Goal: Transaction & Acquisition: Subscribe to service/newsletter

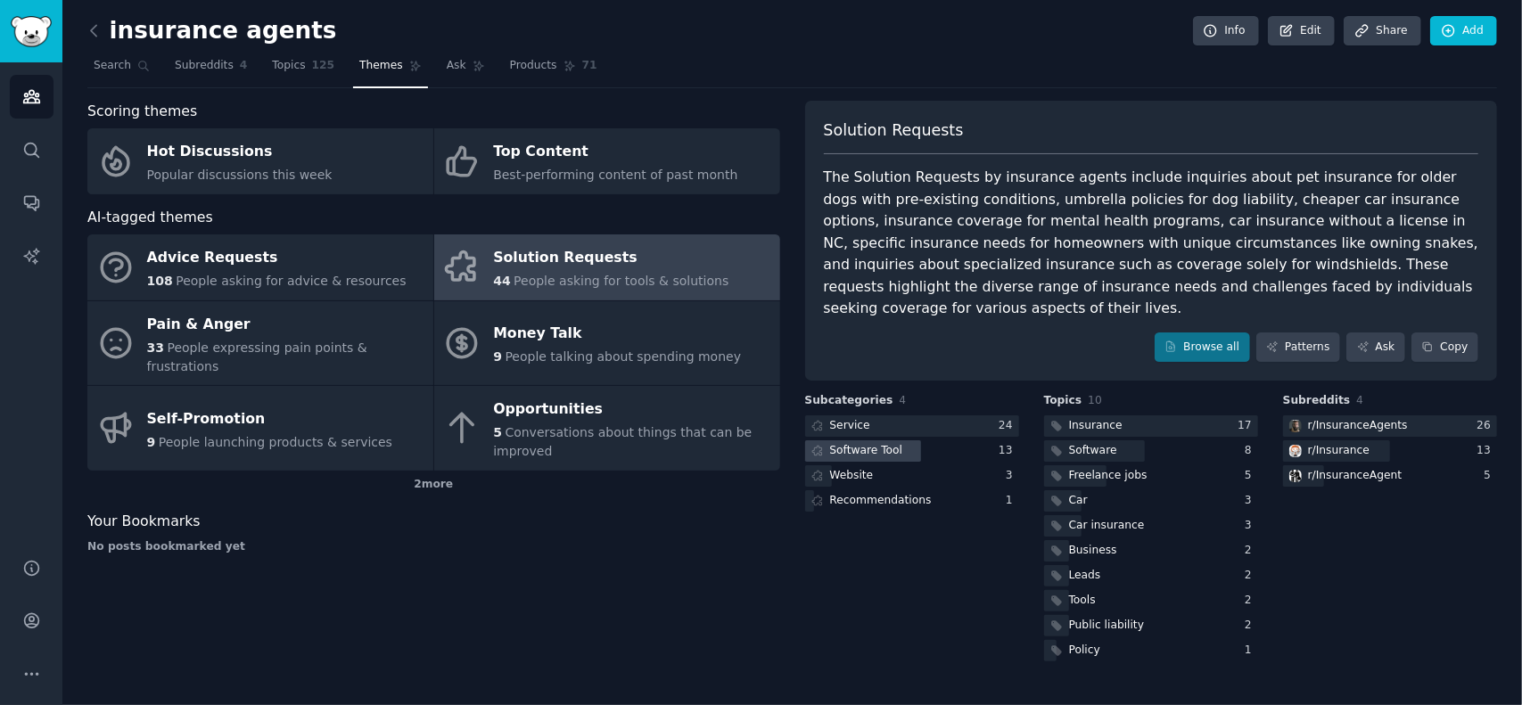
click at [880, 443] on div "Software Tool" at bounding box center [866, 451] width 73 height 16
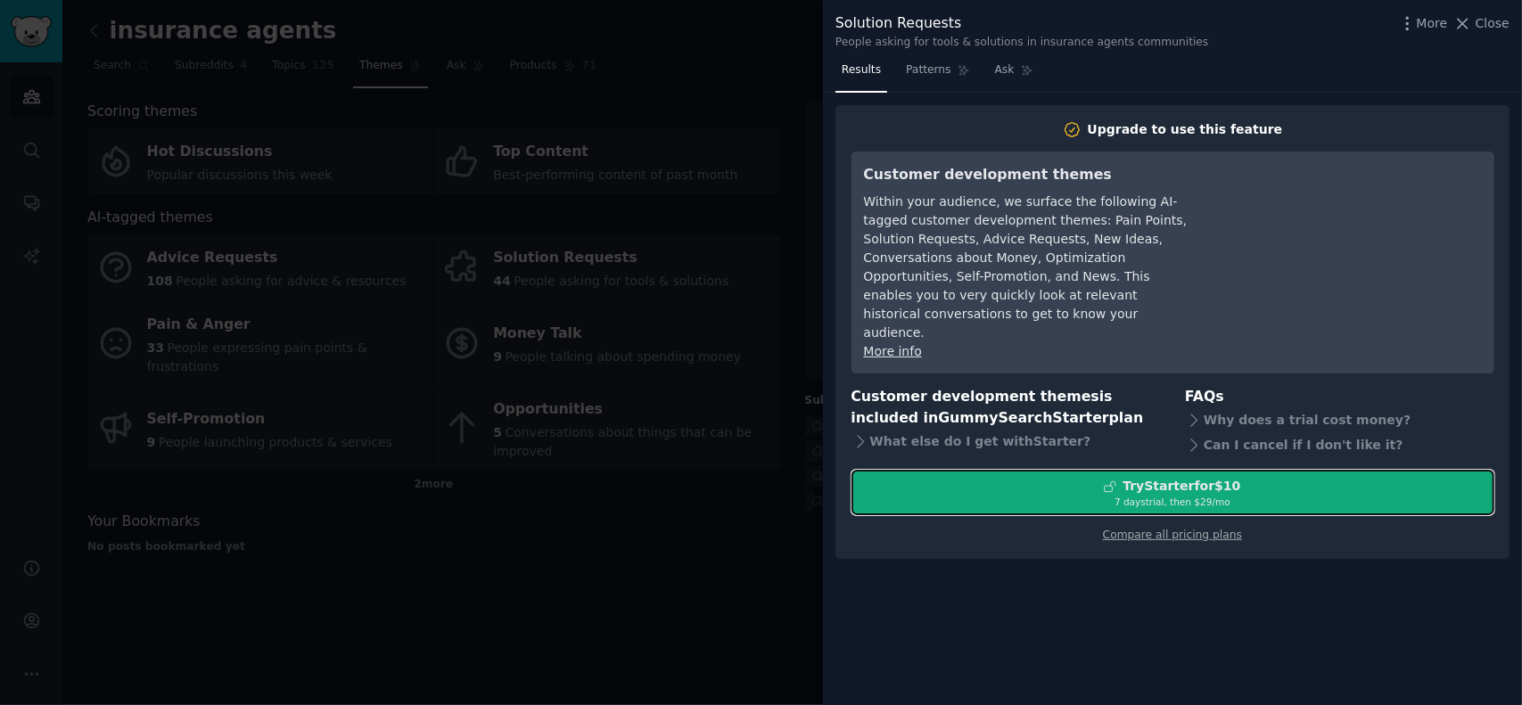
click at [1180, 477] on div "Try Starter for $10" at bounding box center [1182, 486] width 118 height 19
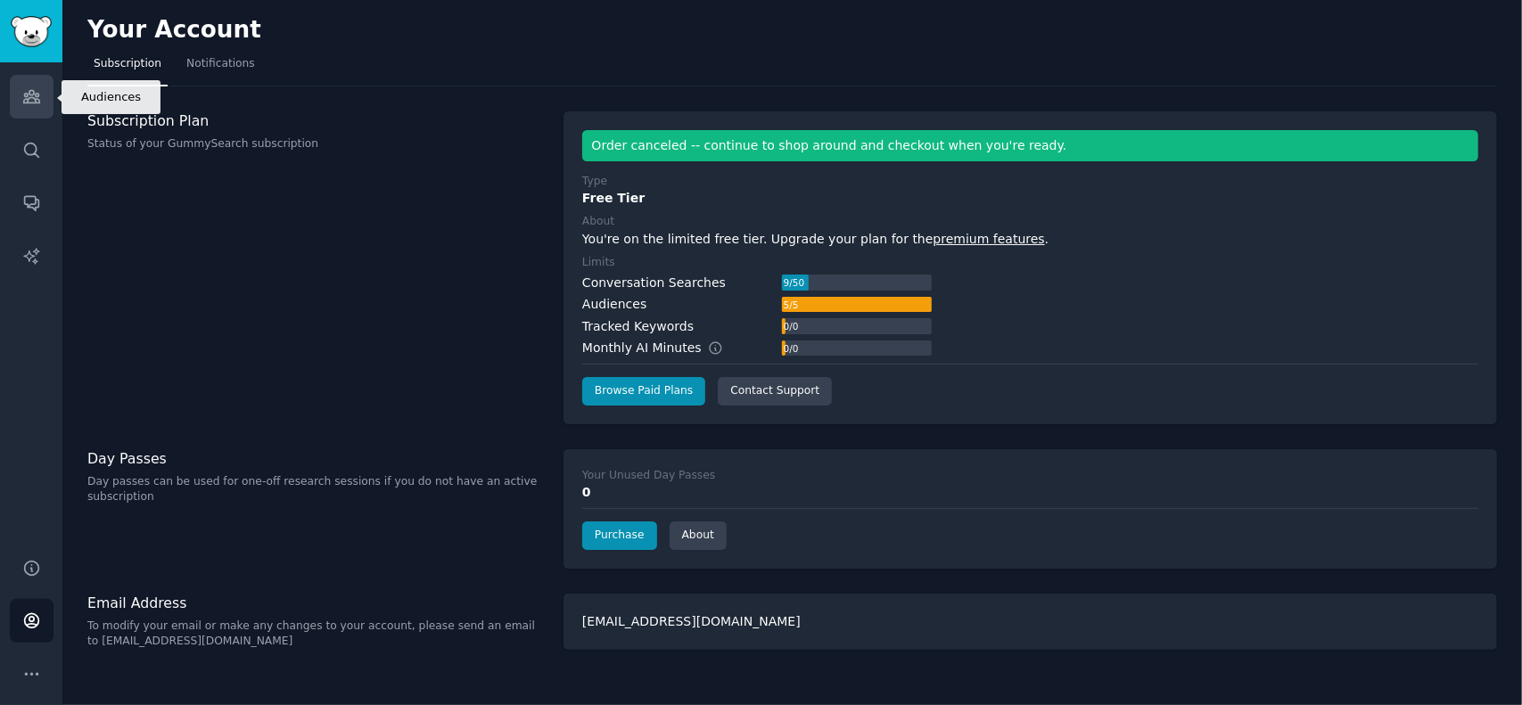
click at [37, 100] on icon "Sidebar" at bounding box center [31, 96] width 19 height 19
